Goal: Task Accomplishment & Management: Use online tool/utility

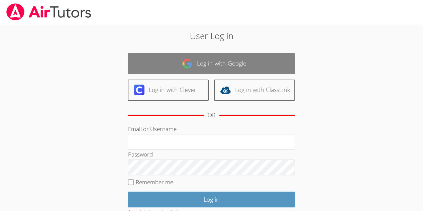
click at [164, 69] on link "Log in with Google" at bounding box center [211, 63] width 167 height 21
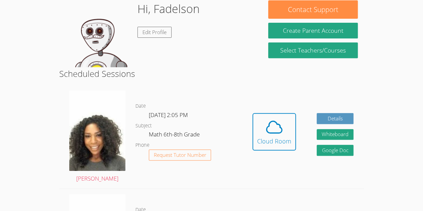
scroll to position [114, 0]
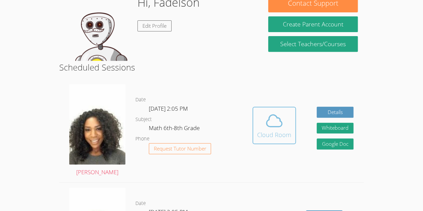
click at [275, 112] on icon at bounding box center [274, 120] width 19 height 19
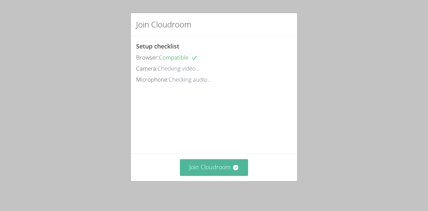
click at [205, 174] on button "Join Cloudroom" at bounding box center [214, 167] width 69 height 16
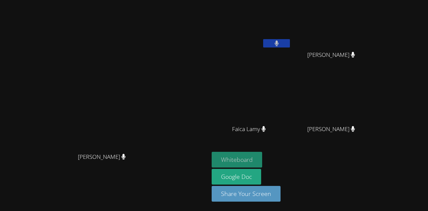
click at [262, 159] on button "Whiteboard" at bounding box center [237, 160] width 51 height 16
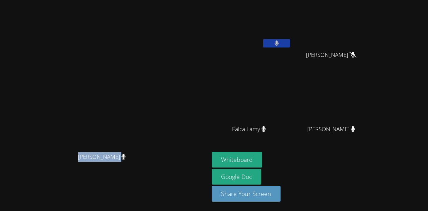
drag, startPoint x: 107, startPoint y: 172, endPoint x: 182, endPoint y: 175, distance: 74.3
click at [182, 175] on div "[PERSON_NAME]" at bounding box center [105, 163] width 204 height 27
click at [155, 150] on video at bounding box center [105, 92] width 100 height 115
click at [105, 150] on video at bounding box center [105, 92] width 100 height 115
click at [60, 146] on video at bounding box center [105, 92] width 100 height 115
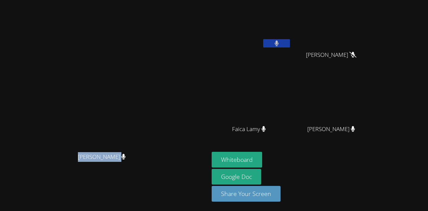
click at [129, 121] on video at bounding box center [105, 92] width 100 height 115
click at [135, 96] on video at bounding box center [105, 92] width 100 height 115
click at [69, 176] on div "[PERSON_NAME]" at bounding box center [105, 163] width 204 height 27
click at [125, 162] on span "[PERSON_NAME]" at bounding box center [102, 157] width 48 height 10
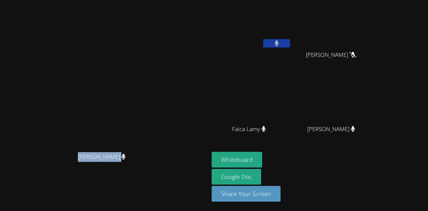
click at [125, 162] on span "[PERSON_NAME]" at bounding box center [102, 157] width 48 height 10
click at [96, 140] on video at bounding box center [105, 92] width 100 height 115
click at [60, 150] on video at bounding box center [105, 92] width 100 height 115
click at [45, 176] on div "[PERSON_NAME]" at bounding box center [105, 163] width 204 height 27
click at [155, 121] on video at bounding box center [105, 92] width 100 height 115
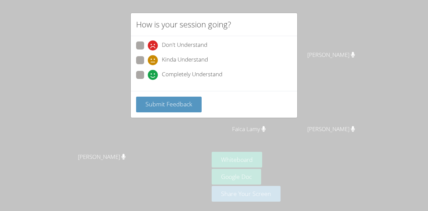
click at [148, 80] on span at bounding box center [148, 80] width 0 height 0
click at [148, 74] on input "Completely Understand" at bounding box center [151, 74] width 6 height 6
radio input "true"
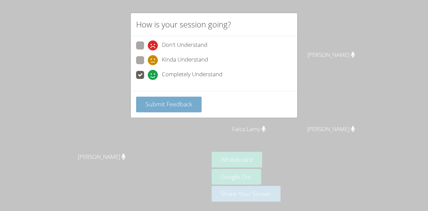
click at [155, 101] on span "Submit Feedback" at bounding box center [169, 104] width 47 height 8
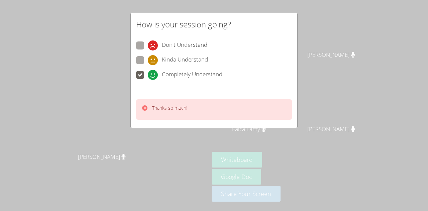
click at [128, 131] on div "How is your session going? Don't Understand Kinda Understand Completely Underst…" at bounding box center [214, 105] width 428 height 211
click at [151, 128] on div "How is your session going? Don't Understand Kinda Understand Completely Underst…" at bounding box center [214, 105] width 428 height 211
